Goal: Task Accomplishment & Management: Complete application form

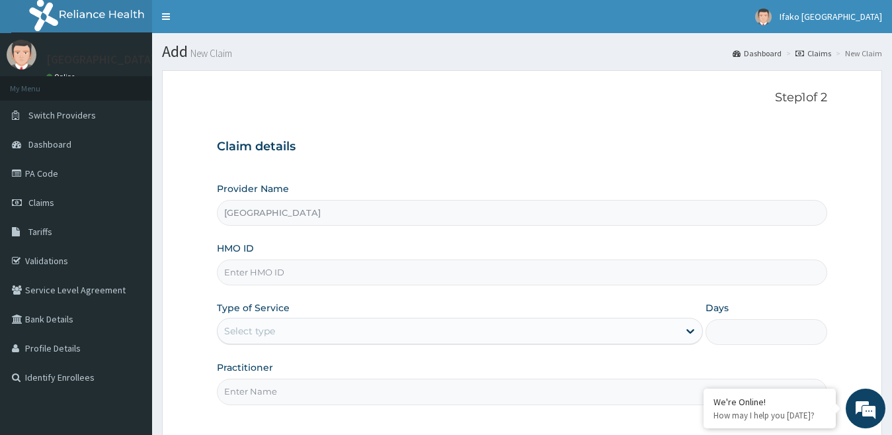
click at [203, 198] on form "Step 1 of 2 Claim details Provider Name [GEOGRAPHIC_DATA] HMO ID Type of Servic…" at bounding box center [522, 291] width 720 height 442
click at [42, 173] on link "PA Code" at bounding box center [76, 173] width 152 height 29
click at [255, 276] on input "HMO ID" at bounding box center [522, 272] width 611 height 26
paste input "OHT/12934/A"
type input "OHT/12934/A"
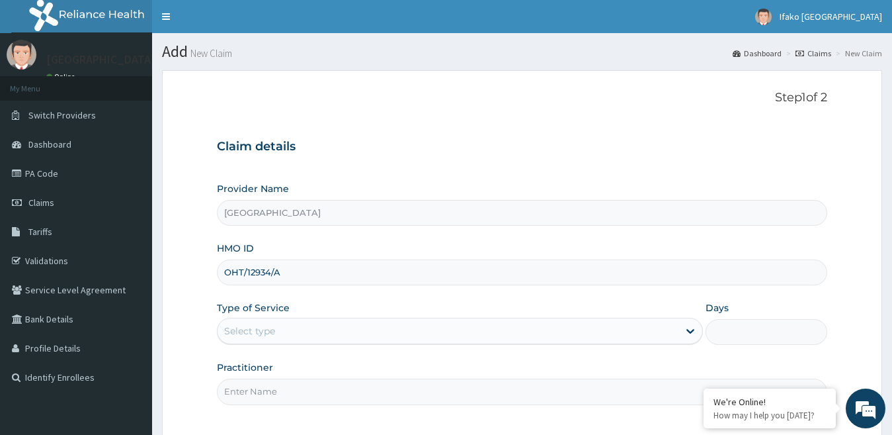
click at [251, 295] on div "Provider Name Alimosho General Hospital HMO ID OHT/12934/A Type of Service Sele…" at bounding box center [522, 293] width 611 height 222
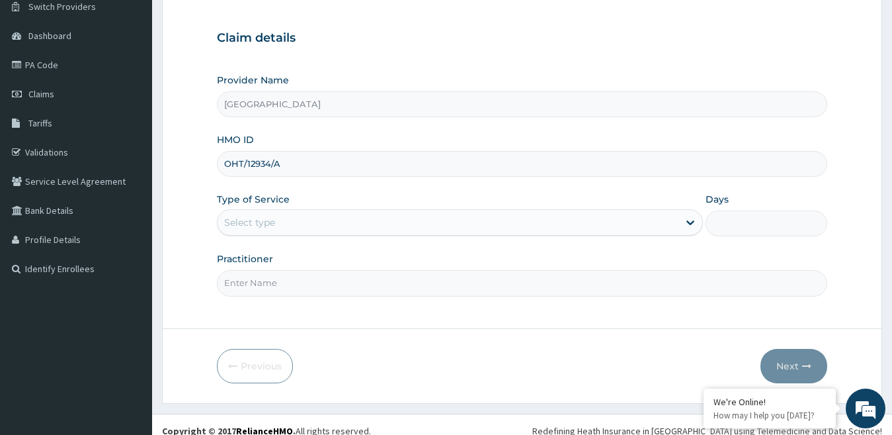
scroll to position [121, 0]
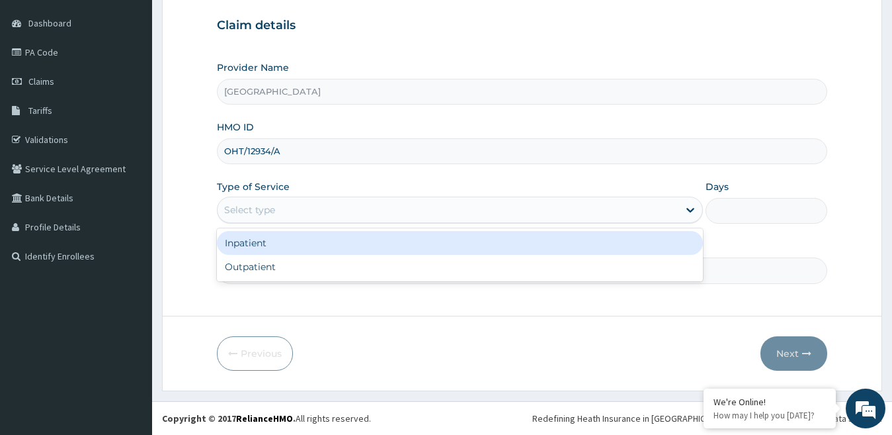
drag, startPoint x: 339, startPoint y: 202, endPoint x: 303, endPoint y: 245, distance: 56.3
click at [303, 223] on div "option Inpatient focused, 1 of 2. 2 results available. Use Up and Down to choos…" at bounding box center [460, 209] width 487 height 26
drag, startPoint x: 303, startPoint y: 245, endPoint x: 569, endPoint y: 211, distance: 268.1
click at [569, 211] on div "option Inpatient focused, 1 of 2. 2 results available. Use Up and Down to choos…" at bounding box center [460, 209] width 487 height 26
click at [667, 247] on div "Inpatient" at bounding box center [460, 243] width 487 height 24
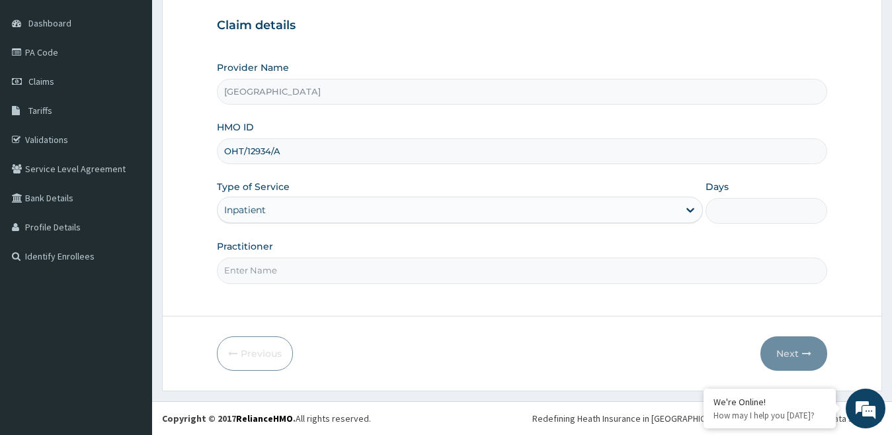
click at [739, 205] on input "Days" at bounding box center [767, 211] width 122 height 26
type input "5"
drag, startPoint x: 433, startPoint y: 273, endPoint x: 402, endPoint y: 320, distance: 55.8
click at [402, 320] on form "Step 1 of 2 Claim details Provider Name Alimosho General Hospital HMO ID OHT/12…" at bounding box center [522, 170] width 720 height 442
type input "Dr."
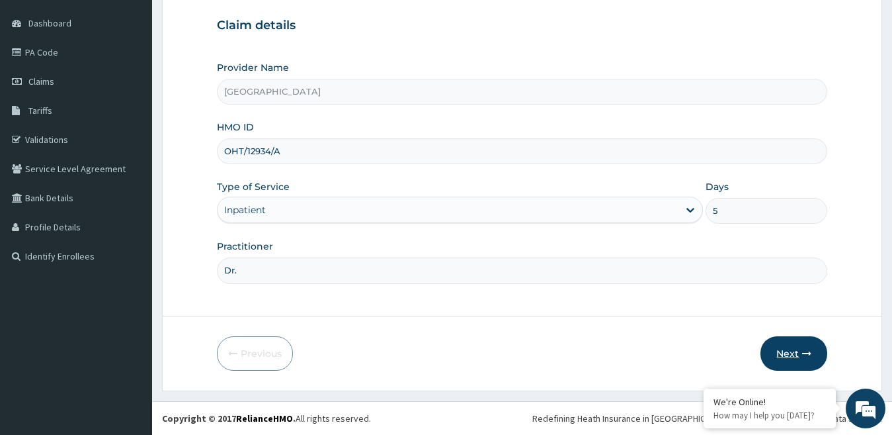
click at [797, 356] on button "Next" at bounding box center [794, 353] width 67 height 34
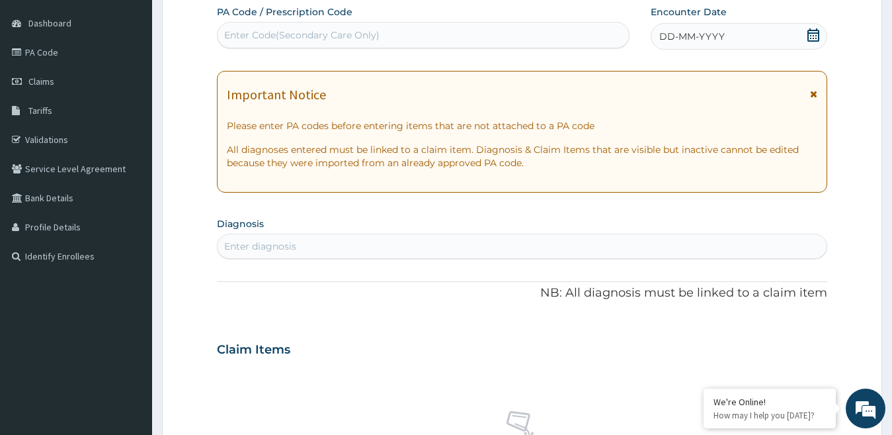
click at [263, 33] on div "Enter Code(Secondary Care Only)" at bounding box center [301, 34] width 155 height 13
paste input "PA/64D0CB"
type input "PA/64D0CB"
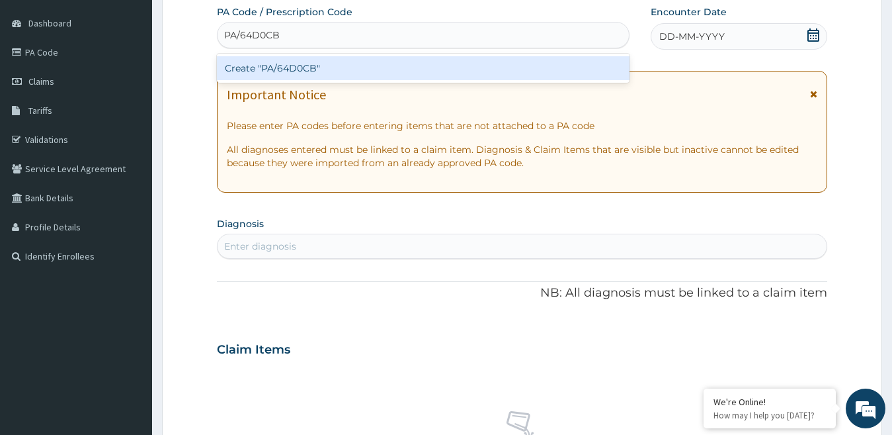
click at [261, 64] on div "Create "PA/64D0CB"" at bounding box center [423, 68] width 413 height 24
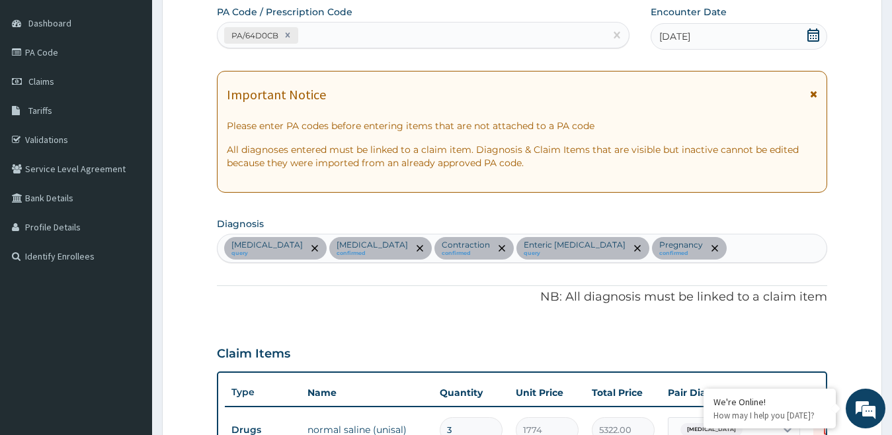
scroll to position [660, 0]
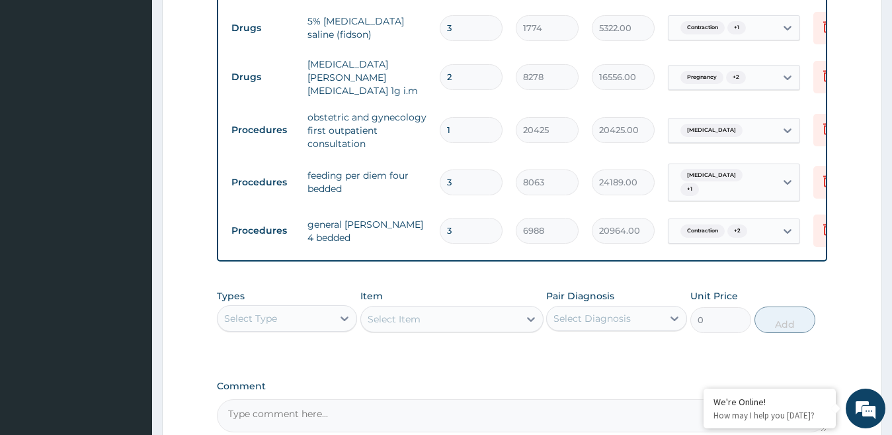
click at [253, 296] on div "Types Select Type" at bounding box center [287, 311] width 141 height 44
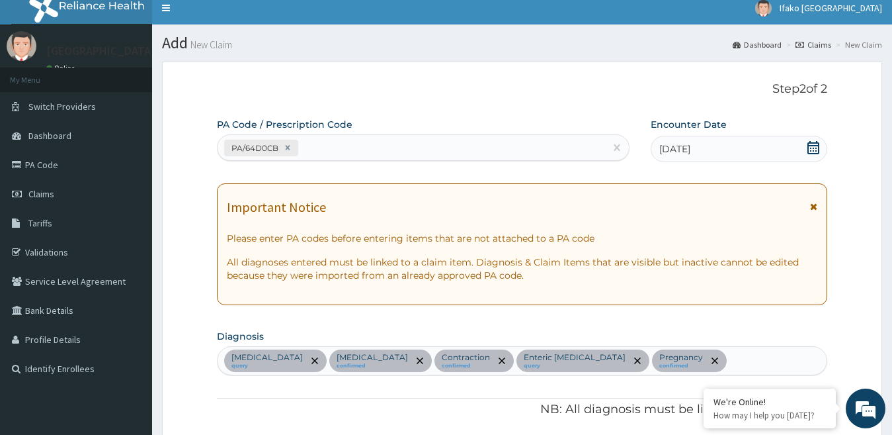
scroll to position [8, 0]
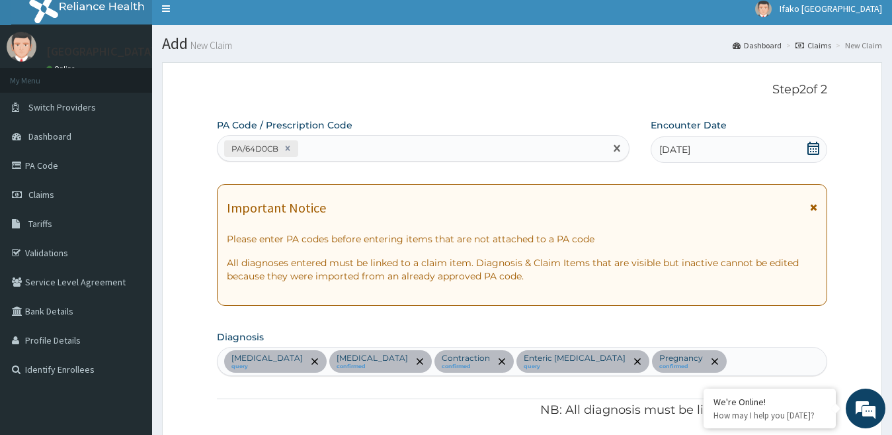
click at [331, 142] on div "PA/64D0CB" at bounding box center [412, 149] width 388 height 22
paste input "PA/F50864"
type input "PA/F50864"
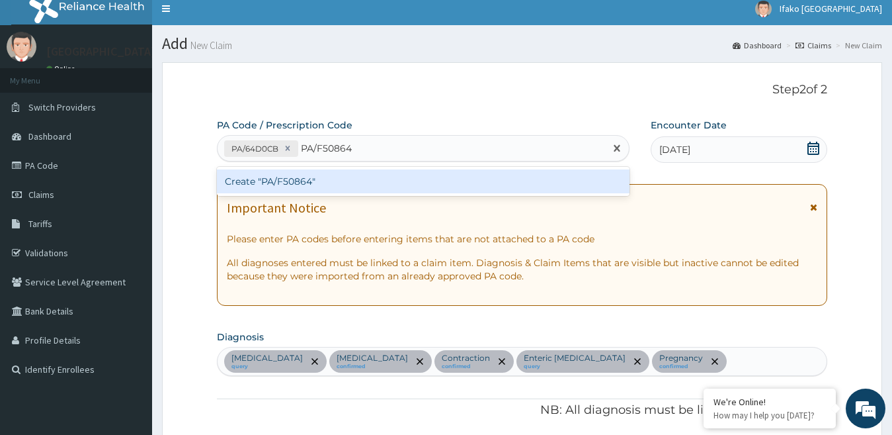
click at [308, 183] on div "Create "PA/F50864"" at bounding box center [423, 181] width 413 height 24
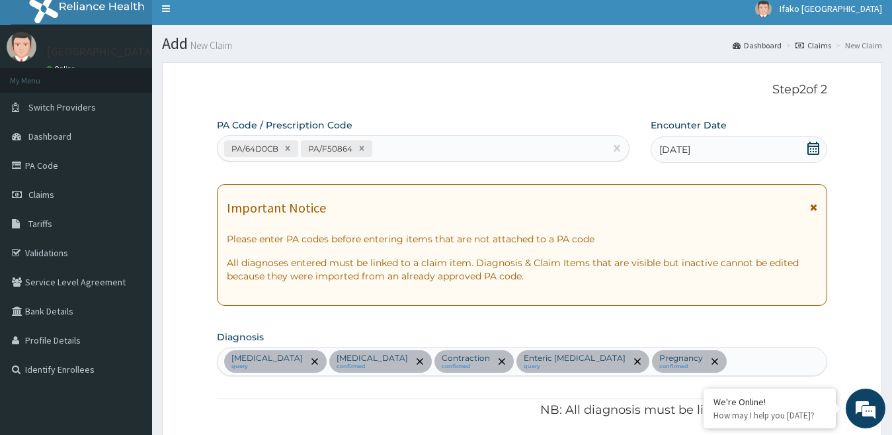
scroll to position [941, 0]
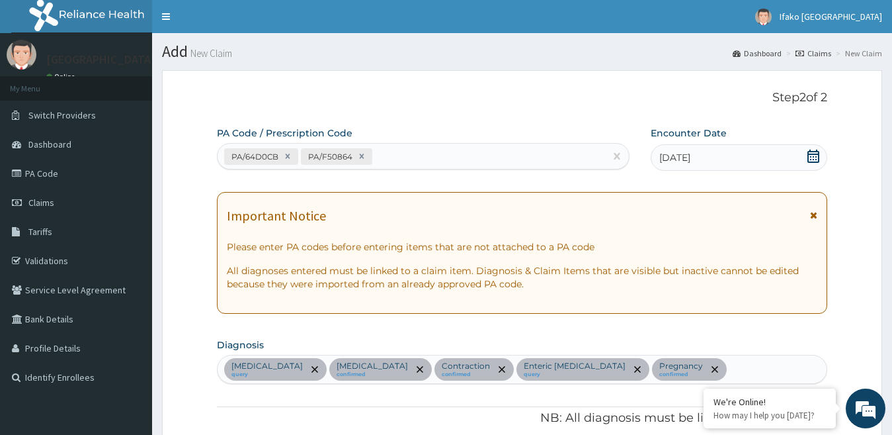
scroll to position [0, 0]
click at [409, 152] on div "PA/64D0CB PA/F50864" at bounding box center [412, 157] width 388 height 22
paste input "PA/35EBE2"
type input "PA/35EBE2"
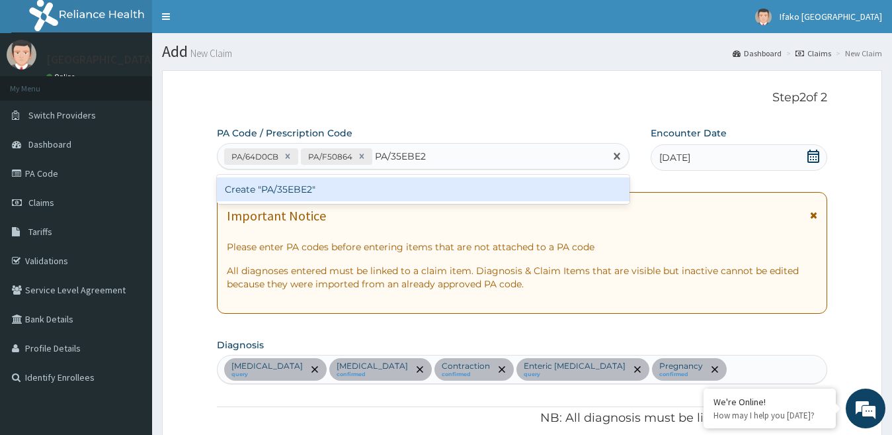
click at [376, 190] on div "Create "PA/35EBE2"" at bounding box center [423, 189] width 413 height 24
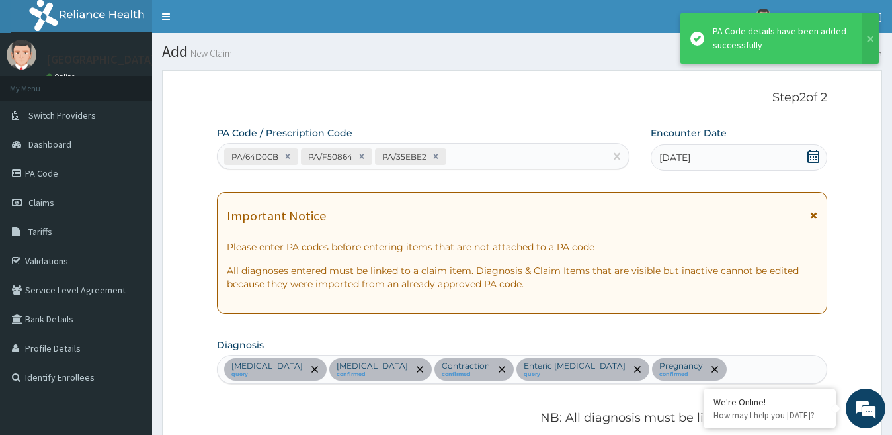
scroll to position [1313, 0]
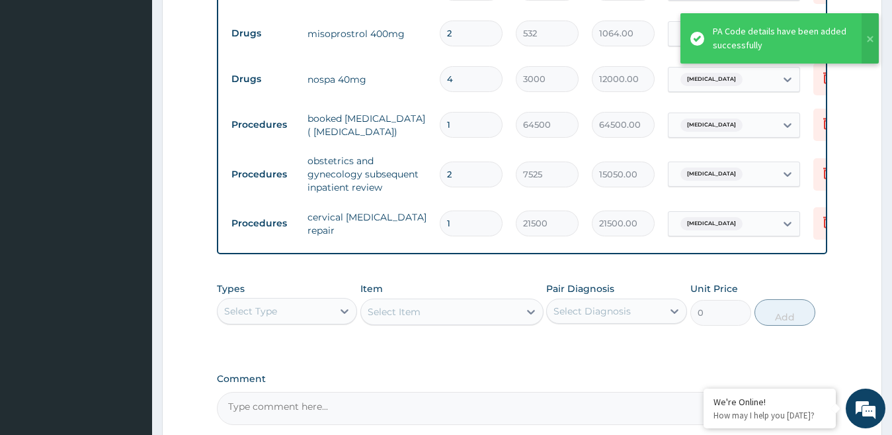
click at [261, 200] on tr "Procedures cervical laceration repair 1 21500 21500.00 Vaginal delivery Delete" at bounding box center [549, 223] width 648 height 46
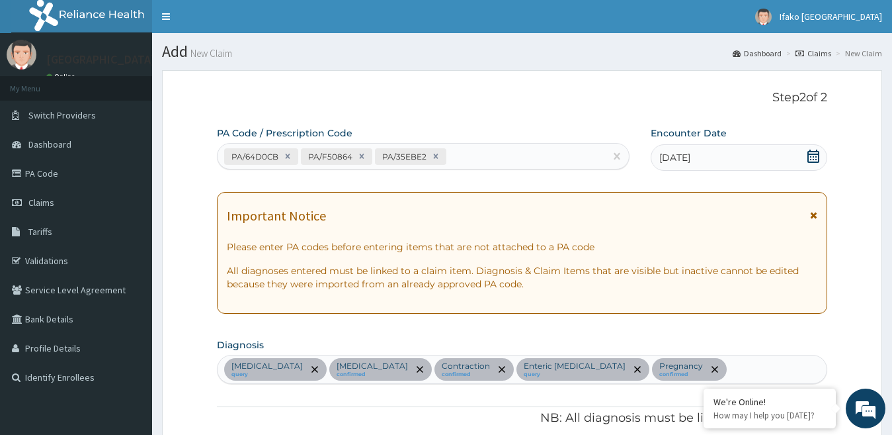
scroll to position [0, 0]
click at [59, 174] on link "PA Code" at bounding box center [76, 173] width 152 height 29
